Goal: Task Accomplishment & Management: Use online tool/utility

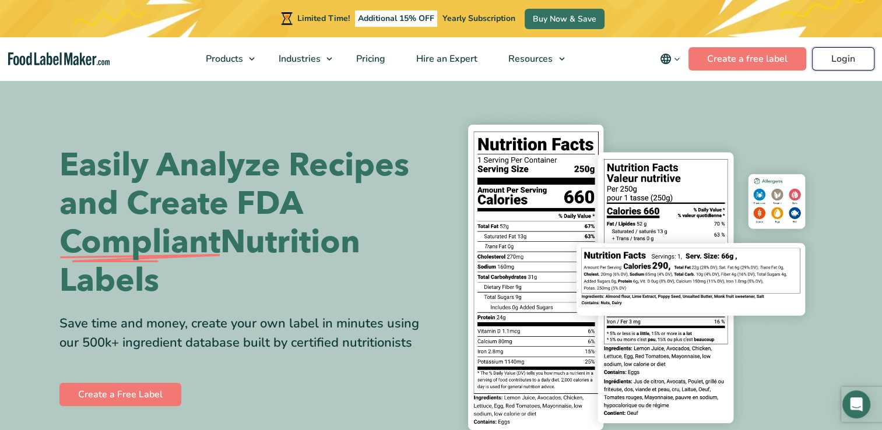
click at [823, 62] on link "Login" at bounding box center [843, 58] width 62 height 23
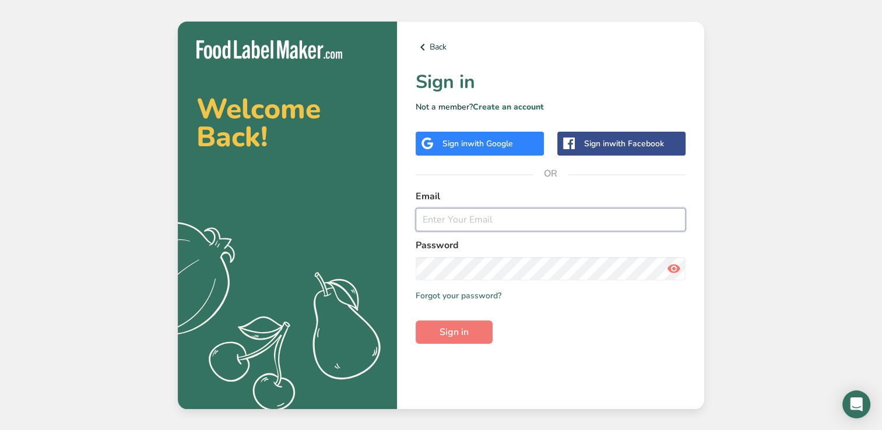
click at [468, 223] on input "email" at bounding box center [551, 219] width 270 height 23
type input "[EMAIL_ADDRESS][DOMAIN_NAME]"
click at [473, 338] on button "Sign in" at bounding box center [454, 332] width 77 height 23
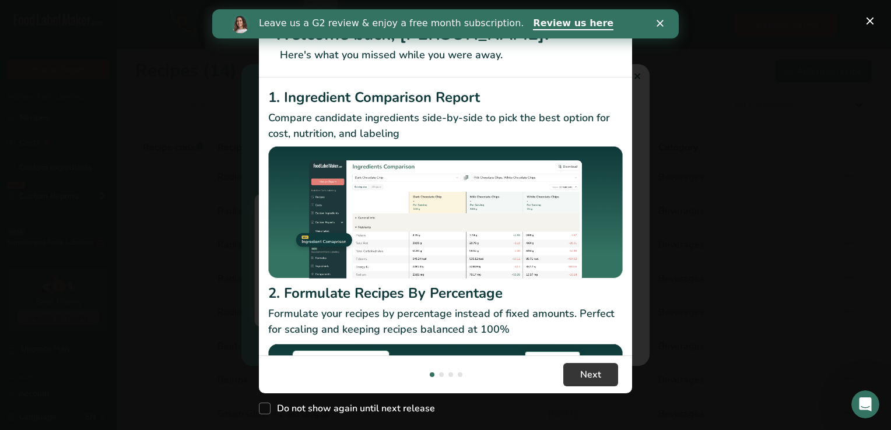
click at [662, 26] on icon "Close" at bounding box center [659, 23] width 7 height 7
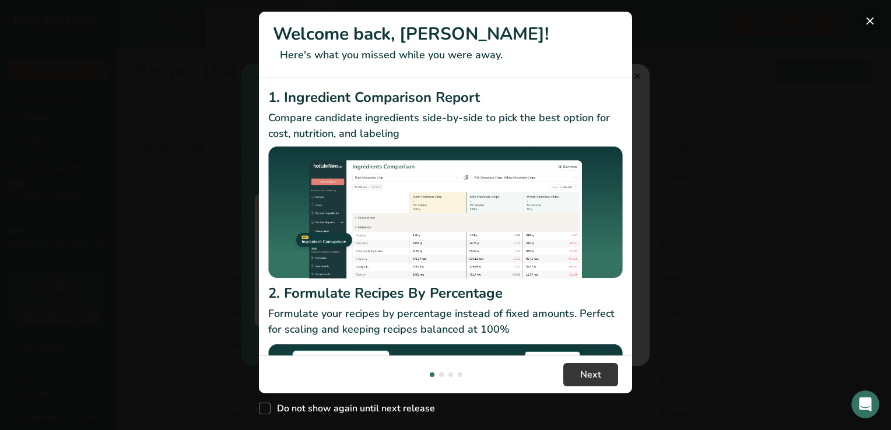
click at [863, 17] on button "New Features" at bounding box center [869, 21] width 19 height 19
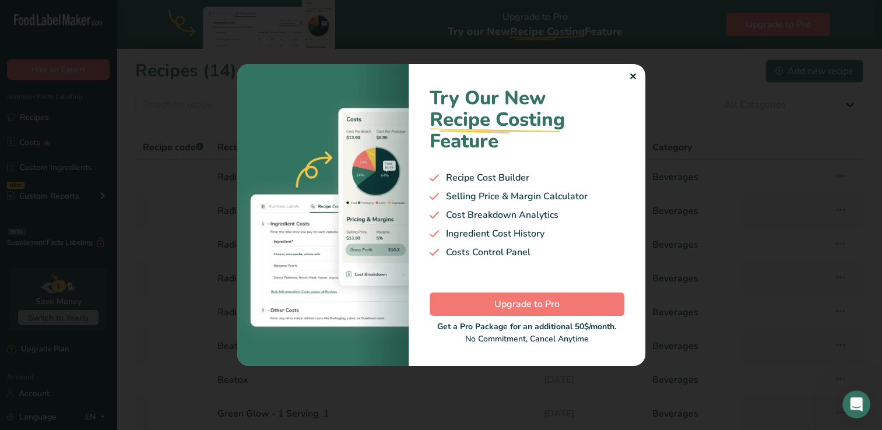
click at [634, 75] on div "✕" at bounding box center [633, 77] width 8 height 14
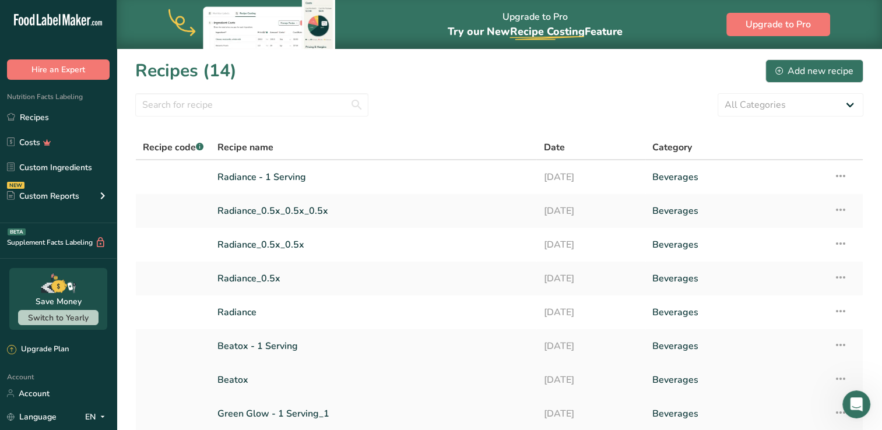
click at [423, 369] on link "Beatox" at bounding box center [373, 380] width 312 height 24
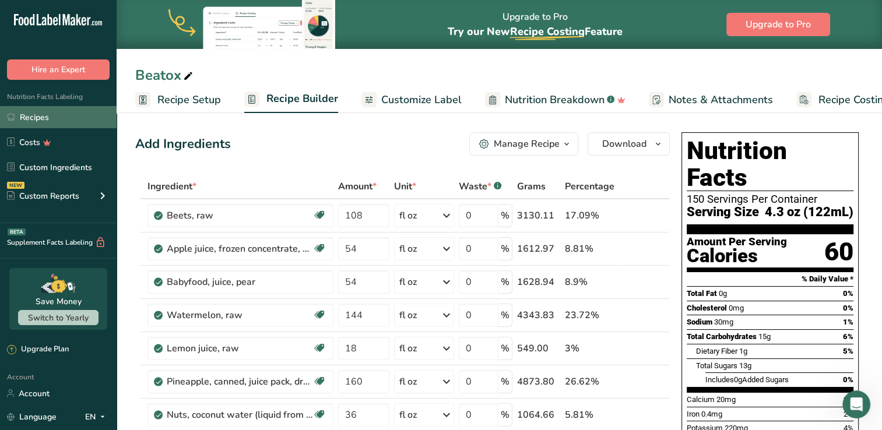
click at [47, 122] on link "Recipes" at bounding box center [58, 117] width 117 height 22
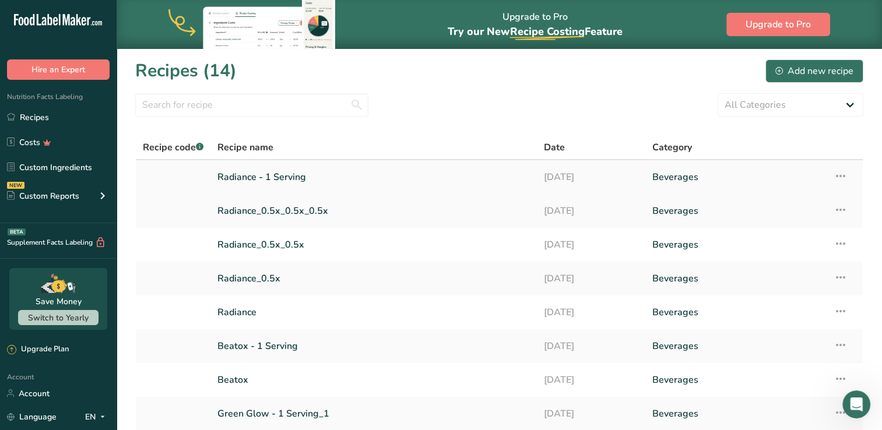
click at [345, 183] on link "Radiance - 1 Serving" at bounding box center [373, 177] width 312 height 24
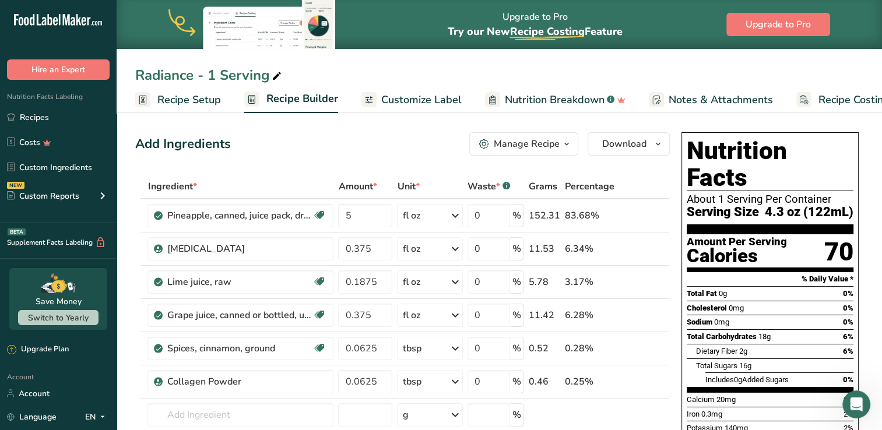
click at [431, 104] on span "Customize Label" at bounding box center [421, 100] width 80 height 16
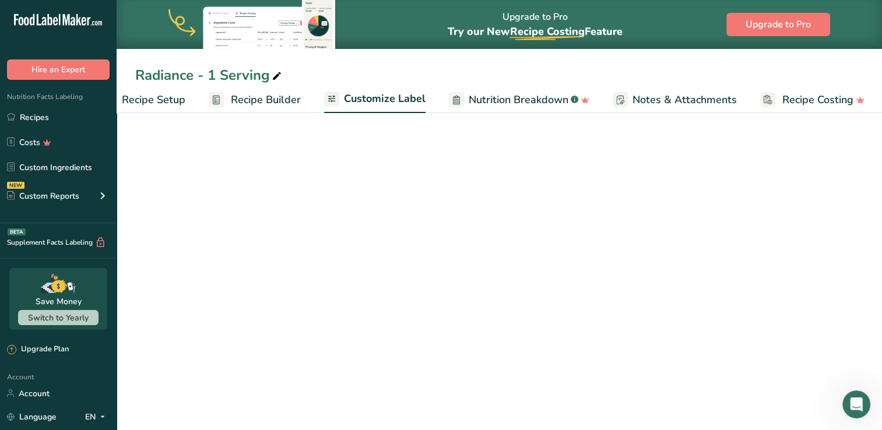
scroll to position [0, 37]
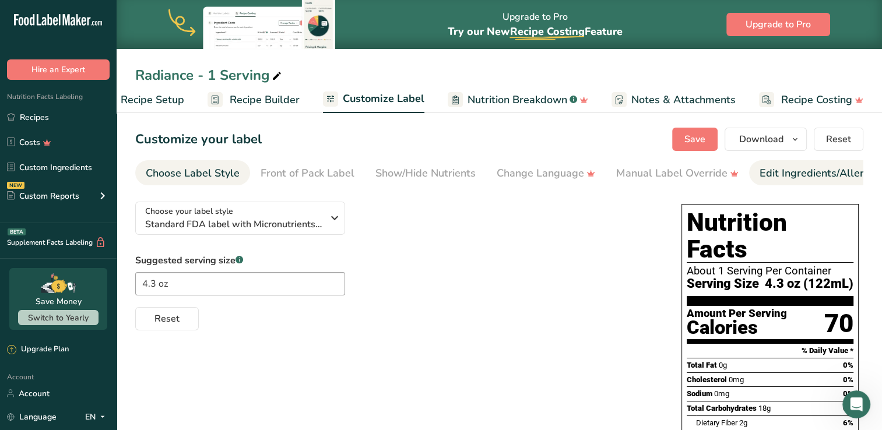
click at [771, 169] on div "Edit Ingredients/Allergens List" at bounding box center [834, 174] width 148 height 16
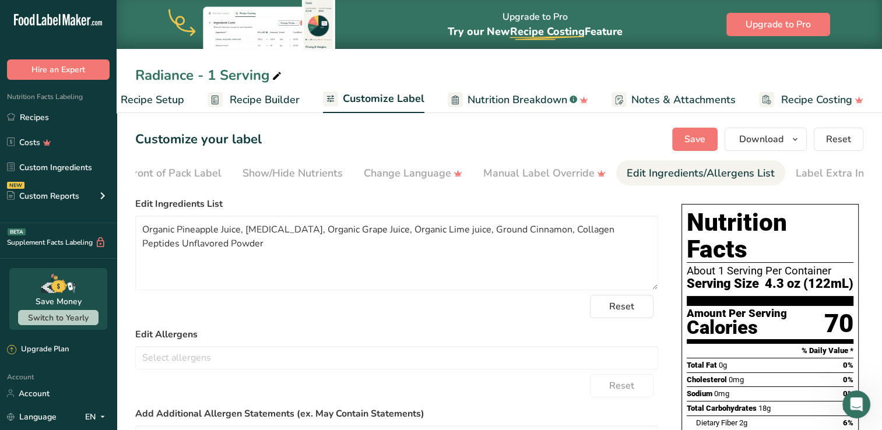
scroll to position [0, 147]
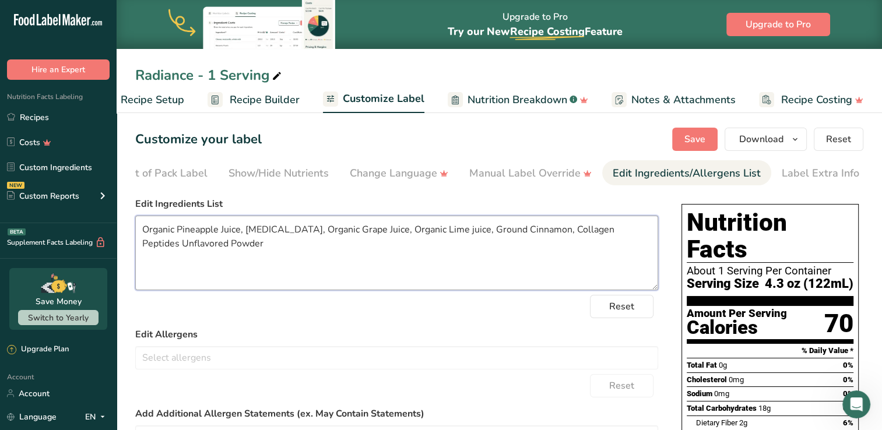
click at [144, 229] on textarea "Organic Pineapple Juice, Ginger Extract, Organic Grape Juice, Organic Lime juic…" at bounding box center [396, 253] width 523 height 75
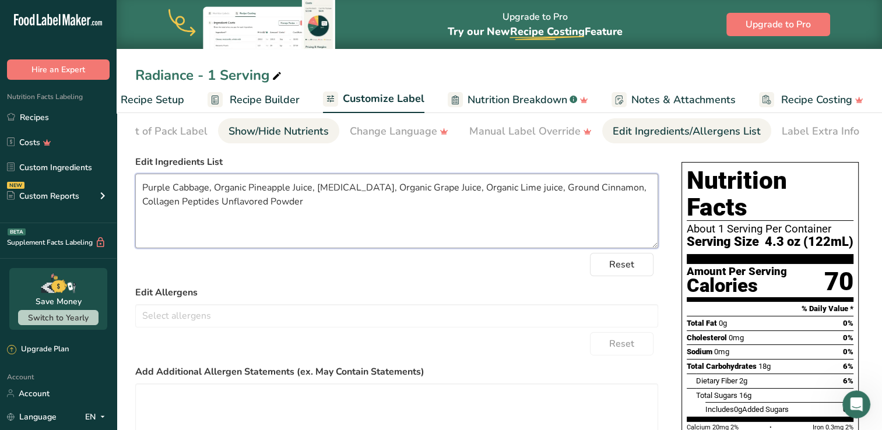
type textarea "Purple Cabbage, Organic Pineapple Juice, Ginger Extract, Organic Grape Juice, O…"
click at [317, 138] on div "Show/Hide Nutrients" at bounding box center [279, 132] width 100 height 16
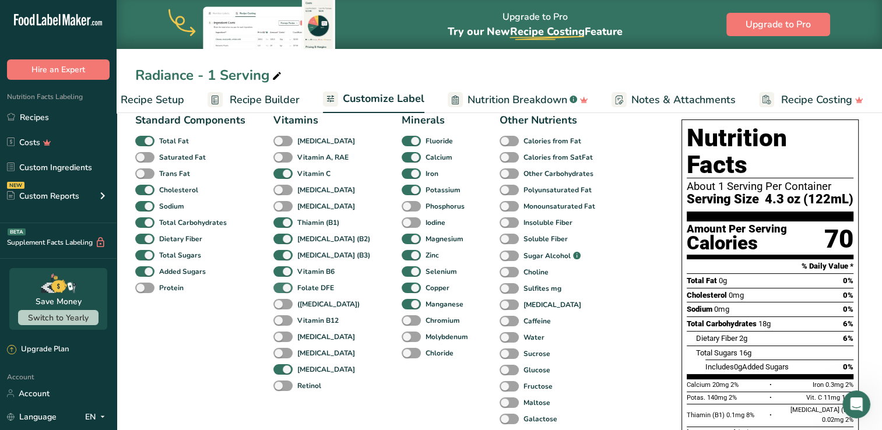
scroll to position [83, 0]
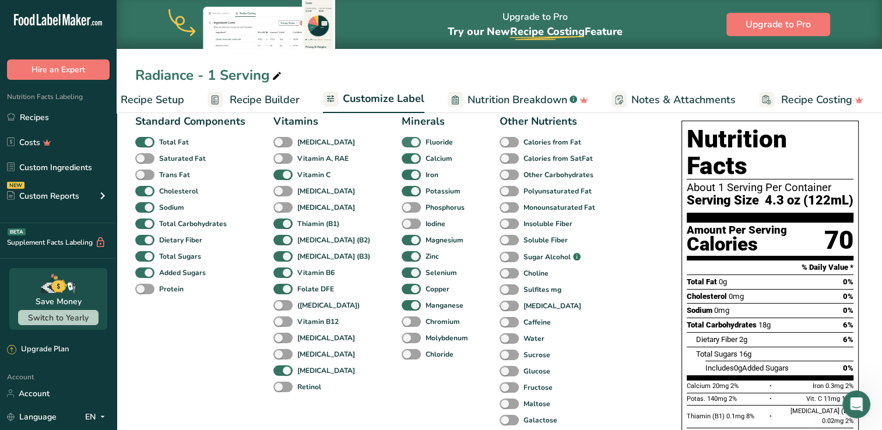
click at [402, 145] on span at bounding box center [411, 142] width 19 height 11
click at [402, 145] on input "Fluoride" at bounding box center [406, 142] width 8 height 8
checkbox input "false"
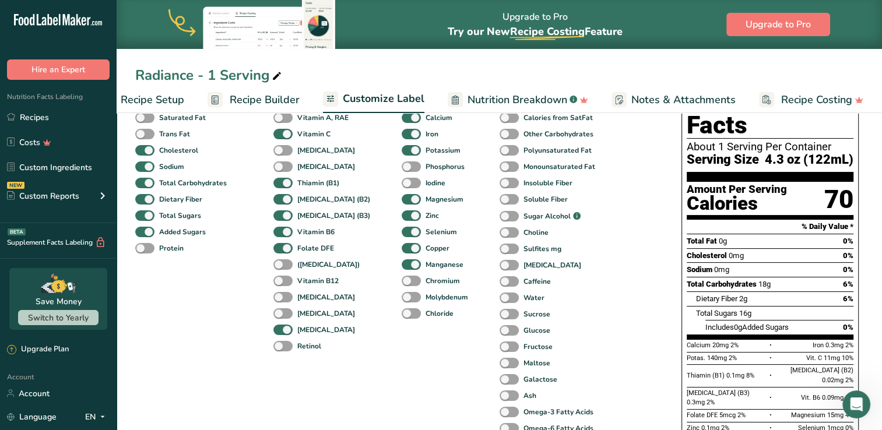
scroll to position [125, 0]
click at [402, 231] on span at bounding box center [411, 231] width 19 height 11
click at [402, 231] on input "Selenium" at bounding box center [406, 231] width 8 height 8
checkbox input "false"
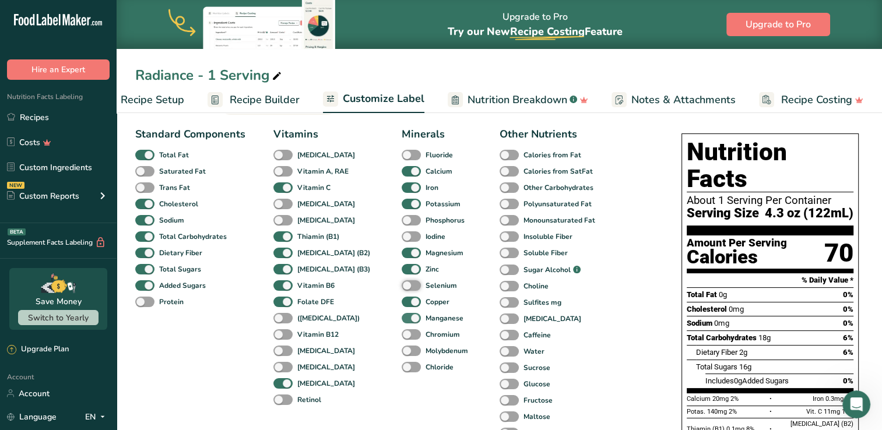
scroll to position [74, 0]
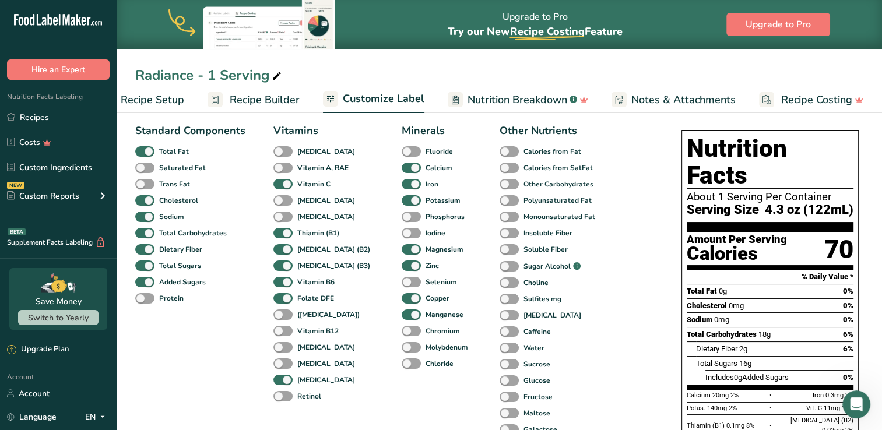
click at [402, 307] on div "Copper" at bounding box center [410, 298] width 17 height 16
click at [402, 303] on span at bounding box center [411, 298] width 19 height 11
click at [402, 302] on input "Copper" at bounding box center [406, 298] width 8 height 8
checkbox input "false"
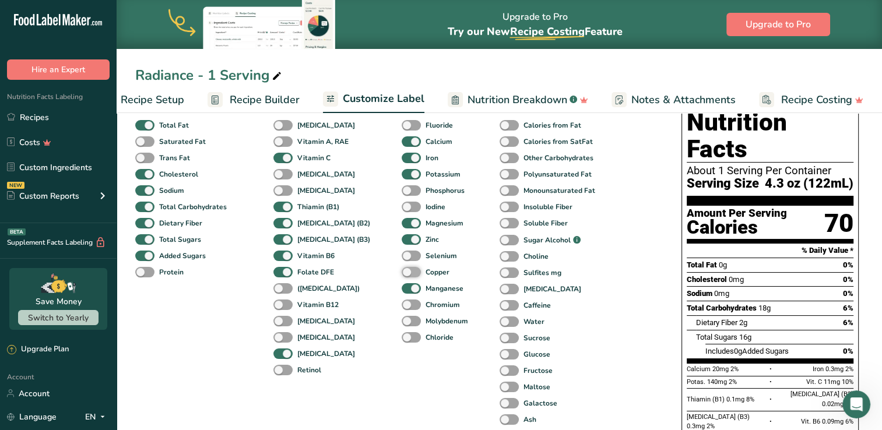
scroll to position [111, 0]
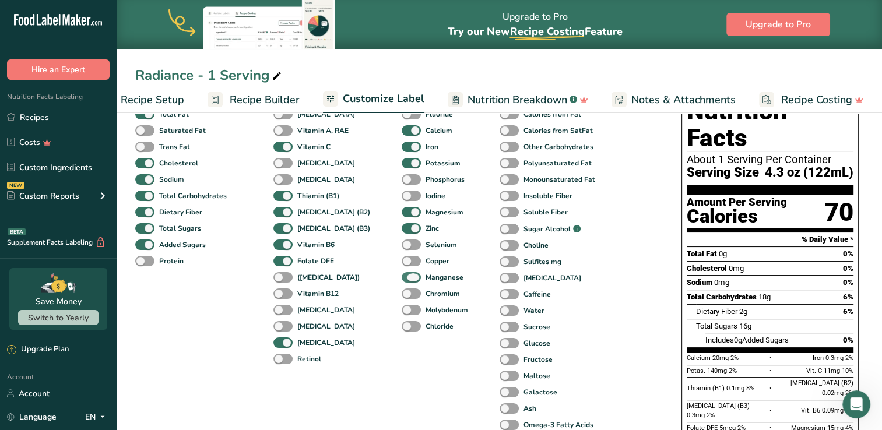
click at [402, 280] on span at bounding box center [411, 277] width 19 height 11
click at [402, 280] on input "Manganese" at bounding box center [406, 277] width 8 height 8
checkbox input "false"
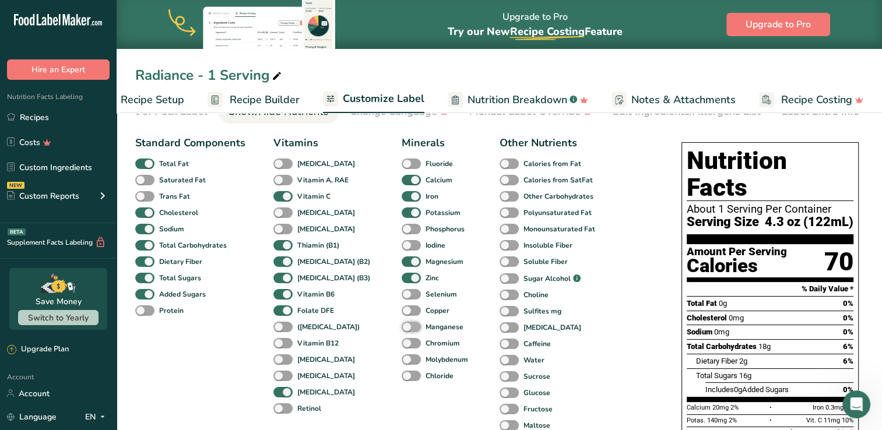
scroll to position [0, 0]
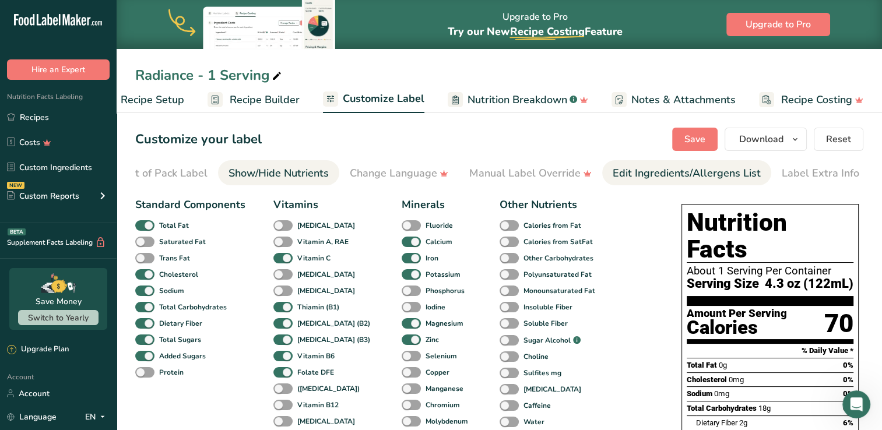
click at [688, 178] on div "Edit Ingredients/Allergens List" at bounding box center [687, 174] width 148 height 16
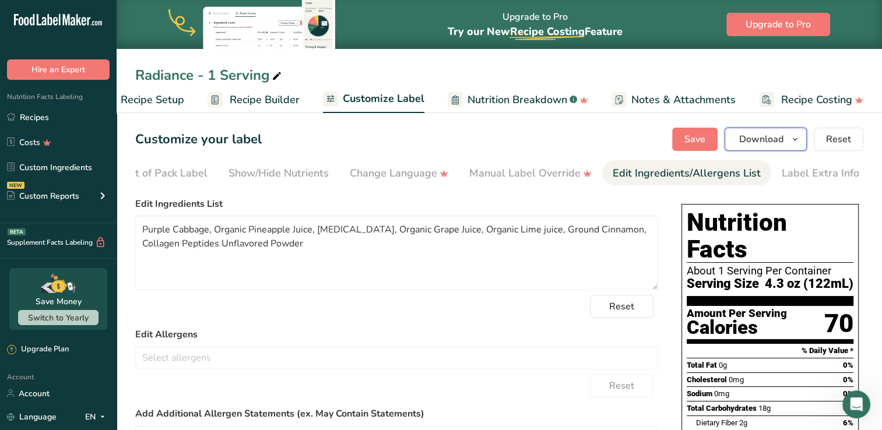
click at [760, 140] on span "Download" at bounding box center [761, 139] width 44 height 14
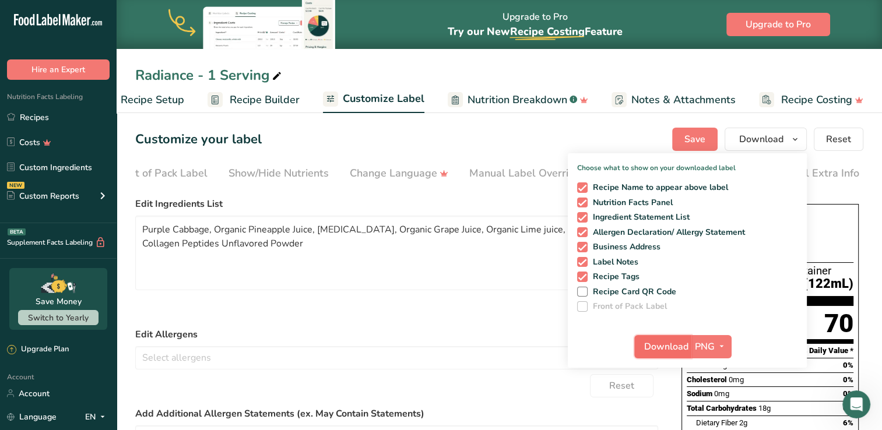
click at [664, 340] on span "Download" at bounding box center [666, 347] width 44 height 14
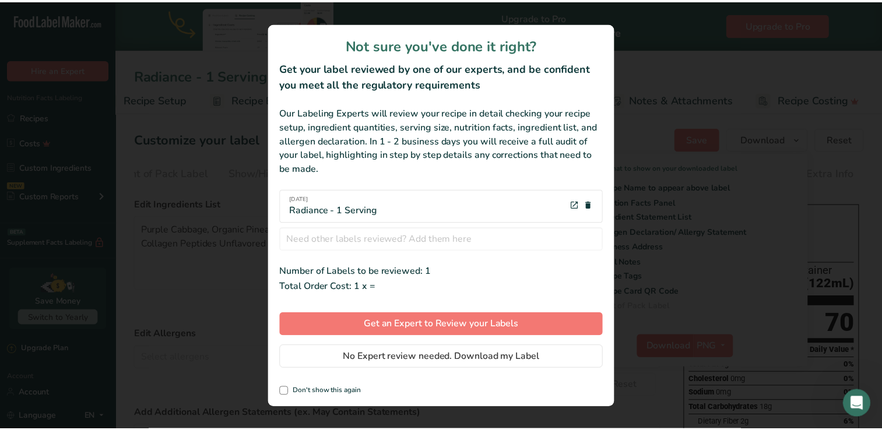
scroll to position [0, 28]
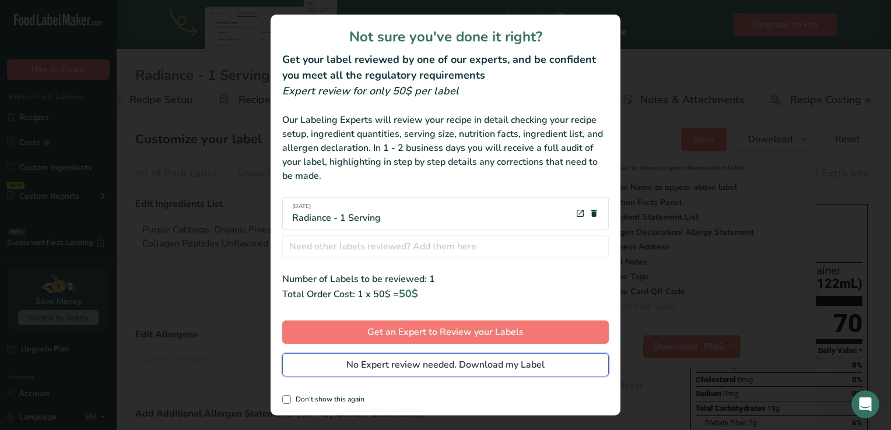
click at [452, 368] on span "No Expert review needed. Download my Label" at bounding box center [445, 365] width 198 height 14
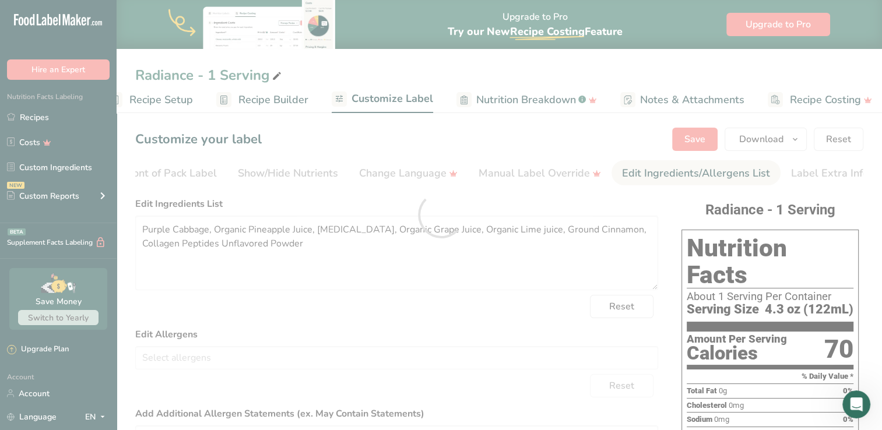
scroll to position [0, 0]
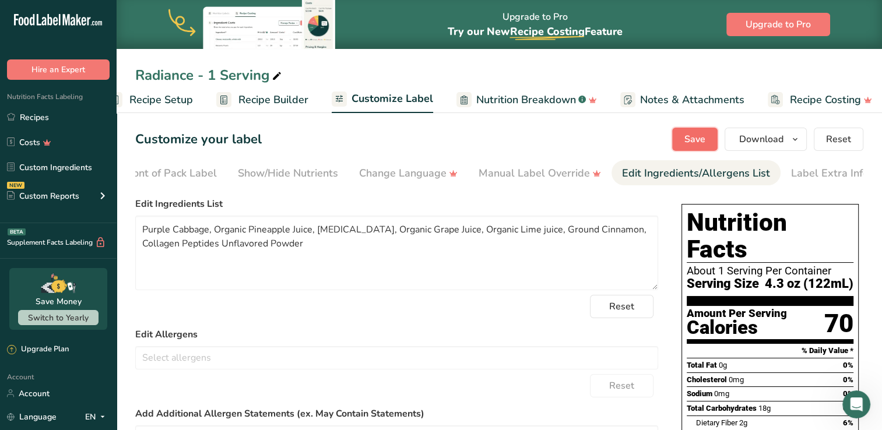
click at [686, 136] on button "Save" at bounding box center [694, 139] width 45 height 23
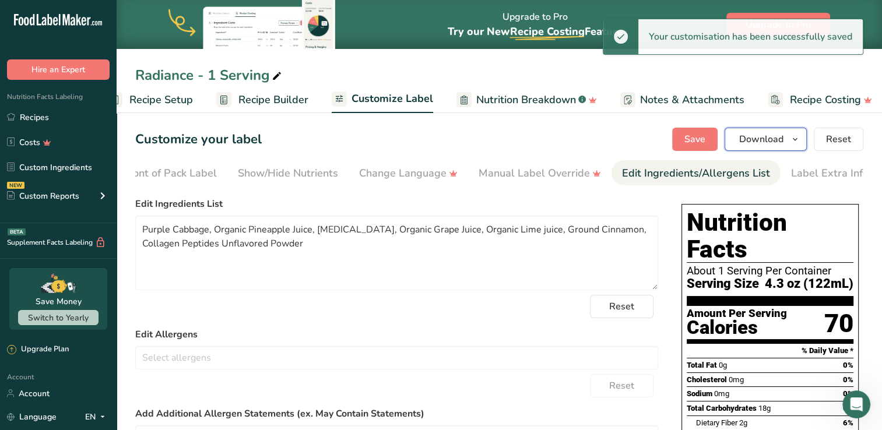
click at [772, 139] on span "Download" at bounding box center [761, 139] width 44 height 14
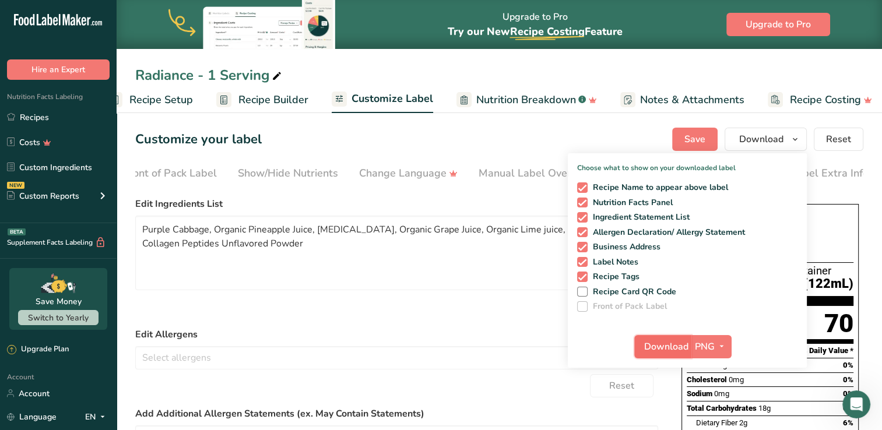
click at [684, 347] on span "Download" at bounding box center [666, 347] width 44 height 14
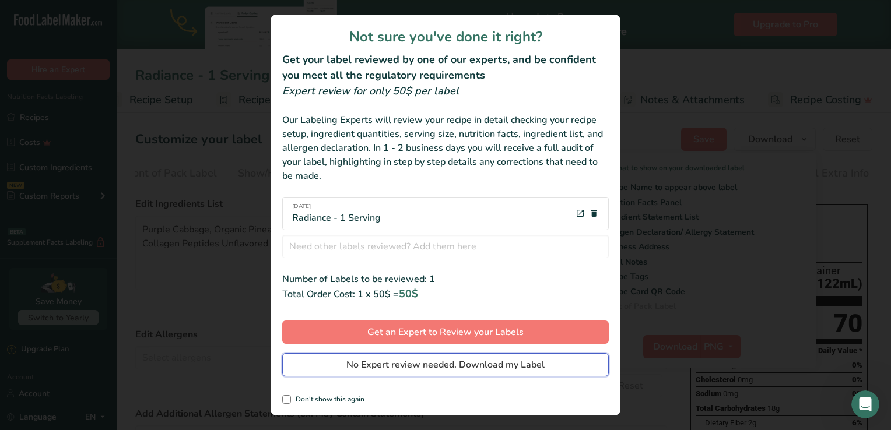
click at [430, 367] on span "No Expert review needed. Download my Label" at bounding box center [445, 365] width 198 height 14
